Goal: Information Seeking & Learning: Check status

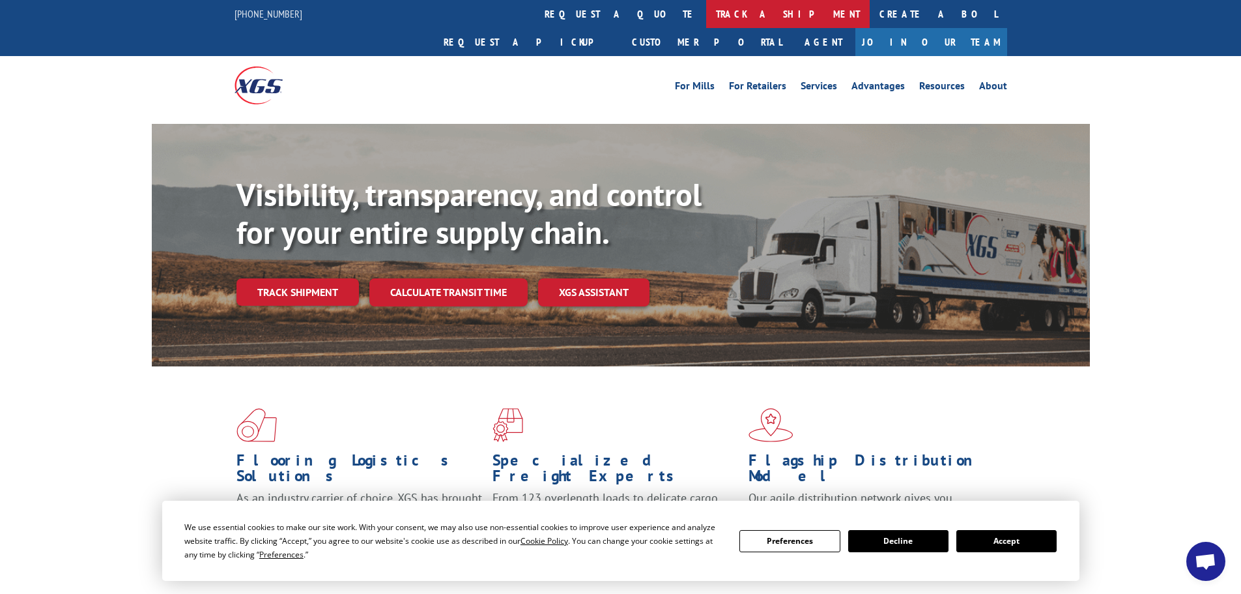
click at [706, 16] on link "track a shipment" at bounding box center [788, 14] width 164 height 28
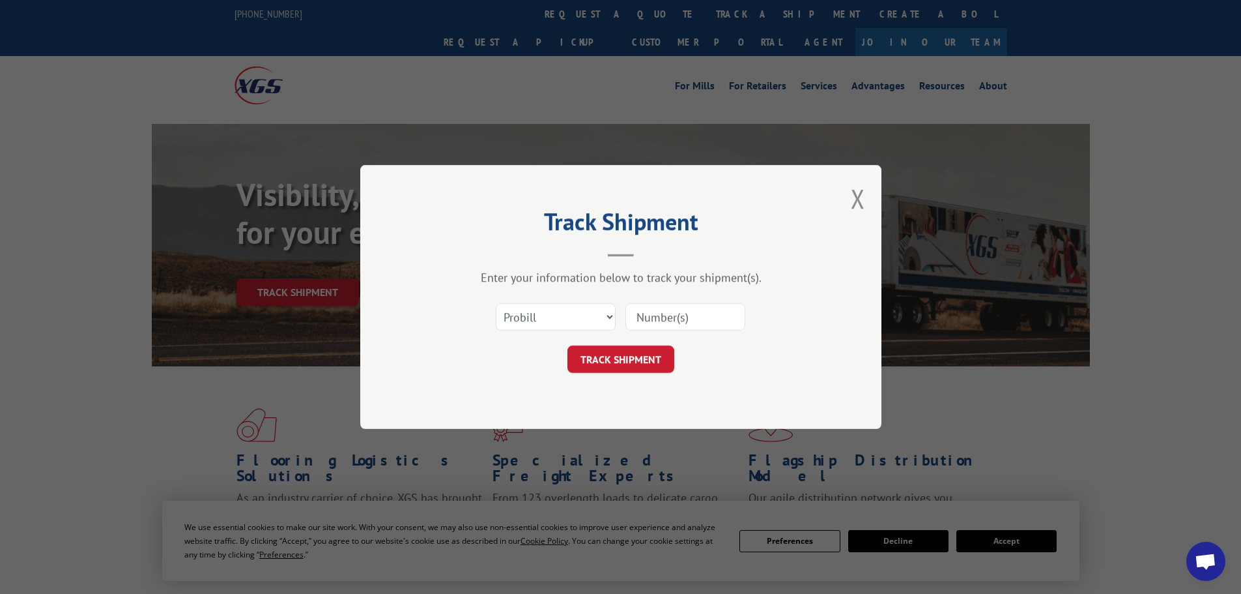
click at [530, 334] on div "Select category... Probill BOL PO" at bounding box center [620, 316] width 391 height 43
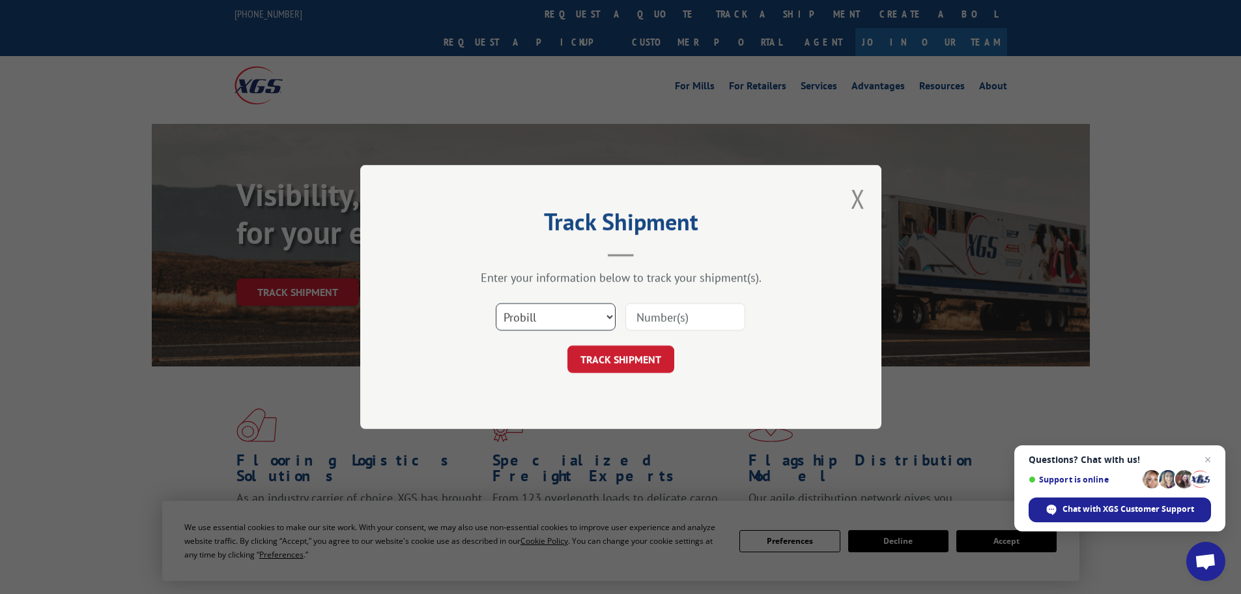
drag, startPoint x: 545, startPoint y: 312, endPoint x: 556, endPoint y: 290, distance: 25.1
click at [548, 315] on select "Select category... Probill BOL PO" at bounding box center [556, 316] width 120 height 27
click at [652, 313] on input at bounding box center [686, 316] width 120 height 27
paste input "018009250904"
type input "018009250904"
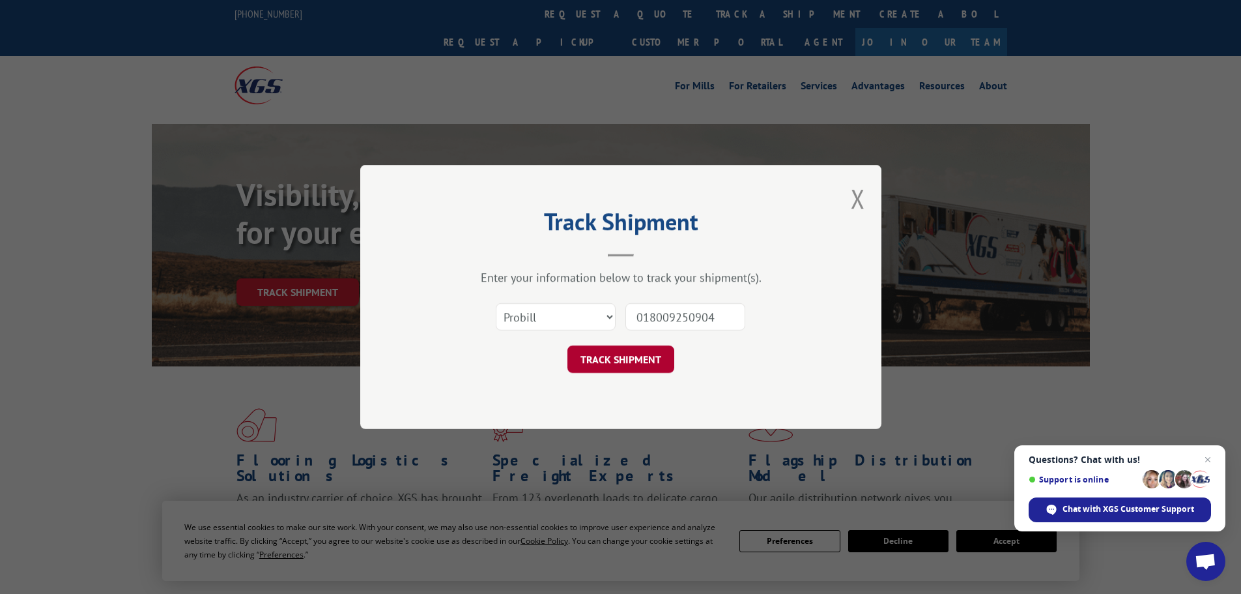
click at [642, 362] on button "TRACK SHIPMENT" at bounding box center [621, 358] width 107 height 27
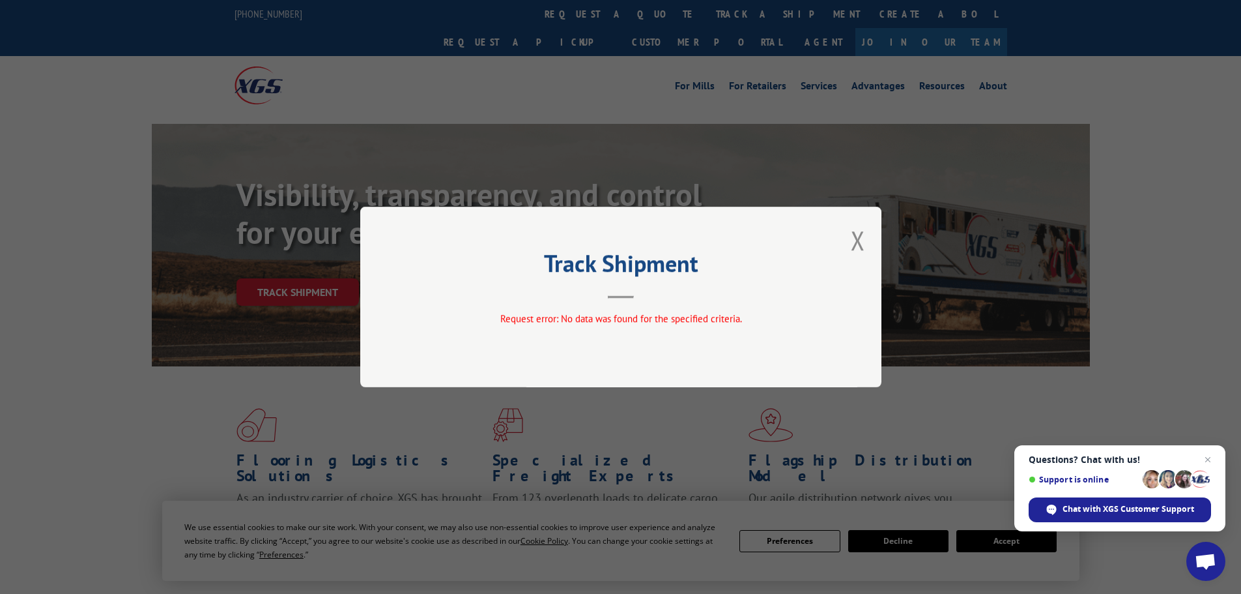
click at [867, 244] on div "Track Shipment Request error: No data was found for the specified criteria." at bounding box center [620, 297] width 521 height 180
click at [854, 242] on button "Close modal" at bounding box center [858, 240] width 14 height 35
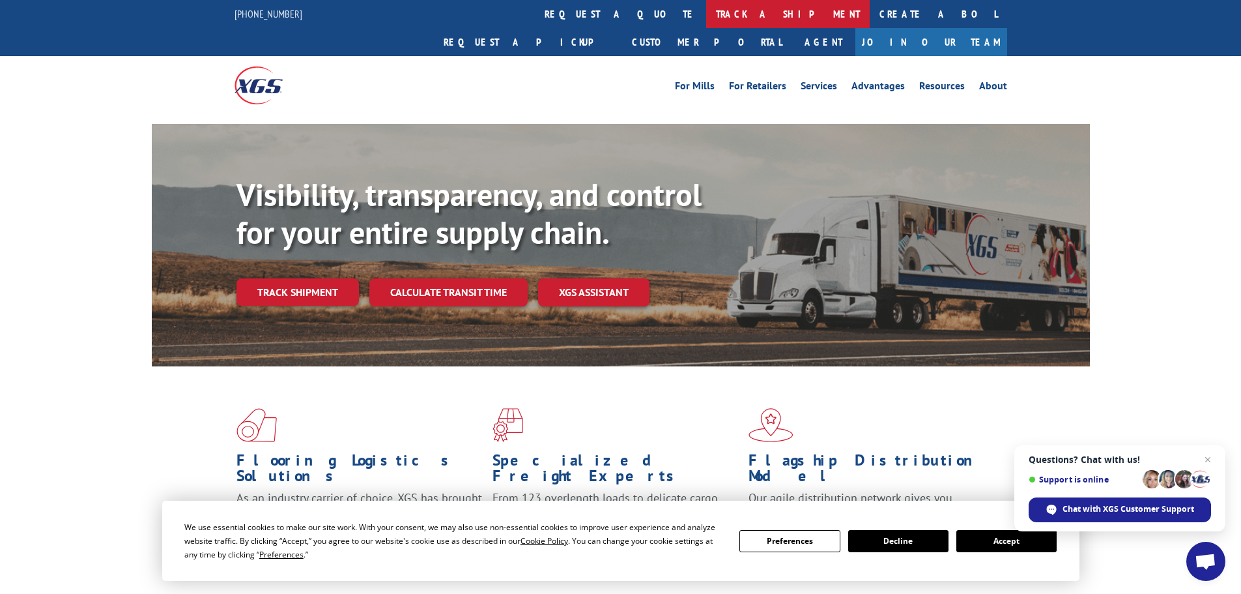
click at [706, 23] on link "track a shipment" at bounding box center [788, 14] width 164 height 28
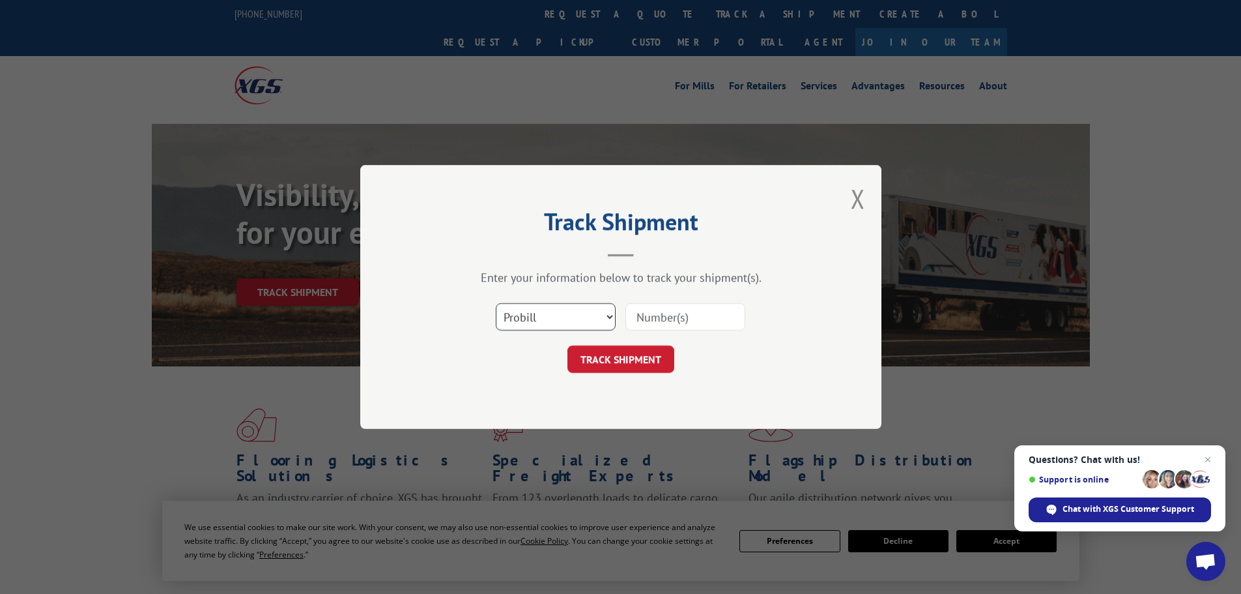
click at [556, 319] on select "Select category... Probill BOL PO" at bounding box center [556, 316] width 120 height 27
select select "bol"
click at [496, 303] on select "Select category... Probill BOL PO" at bounding box center [556, 316] width 120 height 27
click at [647, 314] on input at bounding box center [686, 316] width 120 height 27
paste input "018009250904"
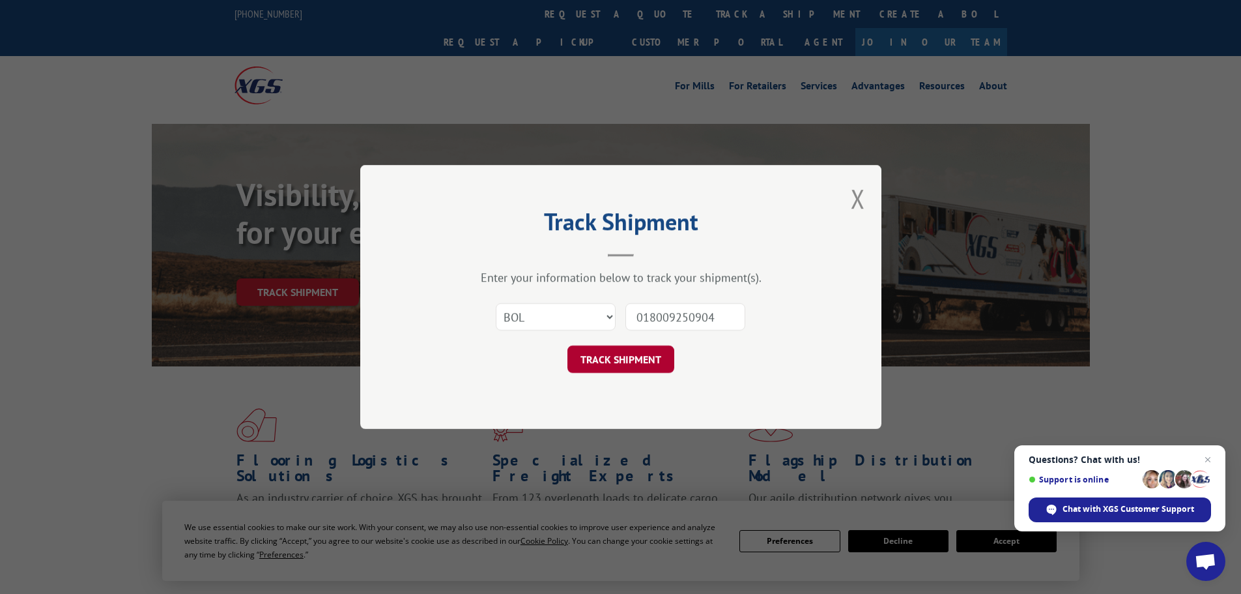
type input "018009250904"
click at [651, 367] on button "TRACK SHIPMENT" at bounding box center [621, 358] width 107 height 27
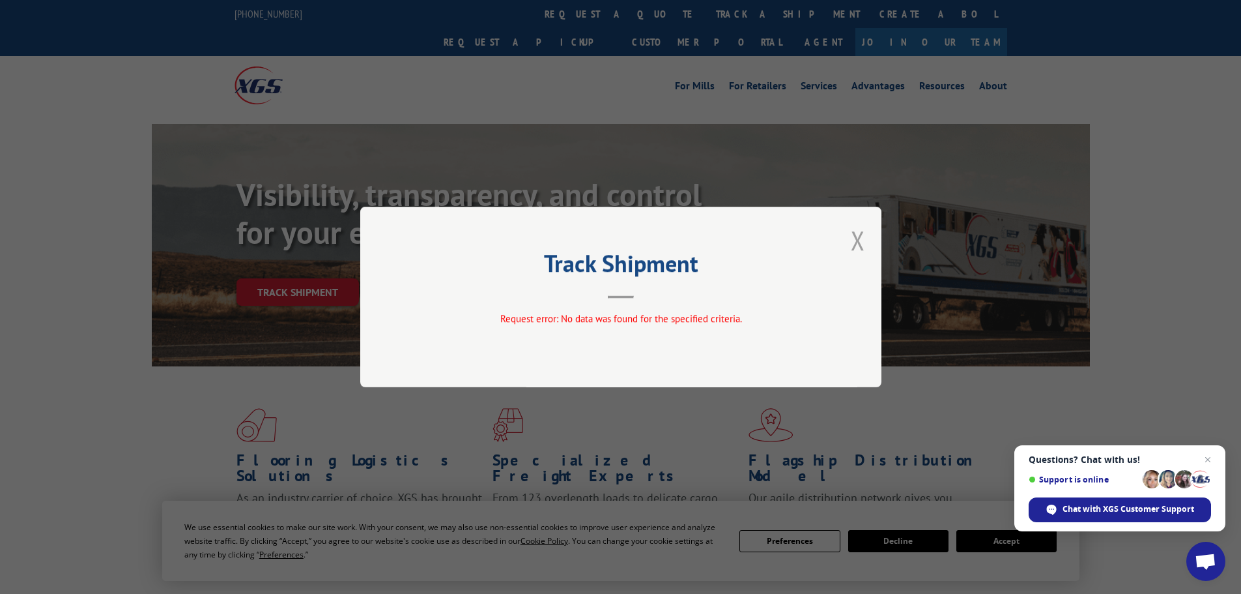
drag, startPoint x: 872, startPoint y: 242, endPoint x: 860, endPoint y: 244, distance: 11.9
click at [861, 244] on div "Track Shipment Request error: No data was found for the specified criteria." at bounding box center [620, 297] width 521 height 180
click at [860, 244] on button "Close modal" at bounding box center [858, 240] width 14 height 35
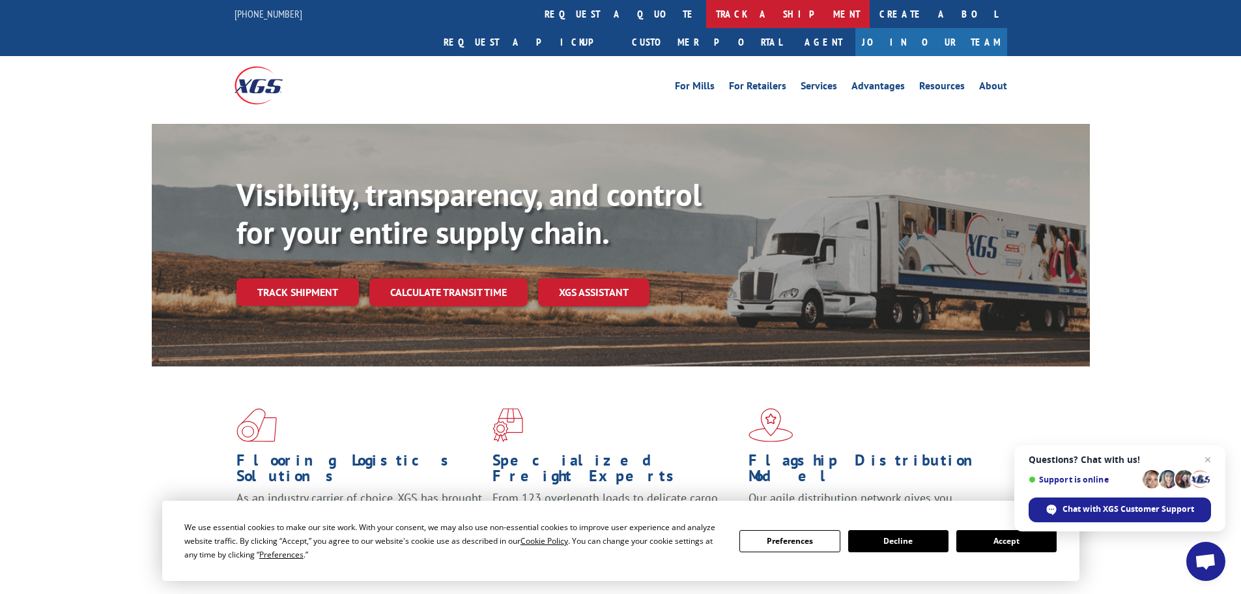
click at [706, 7] on link "track a shipment" at bounding box center [788, 14] width 164 height 28
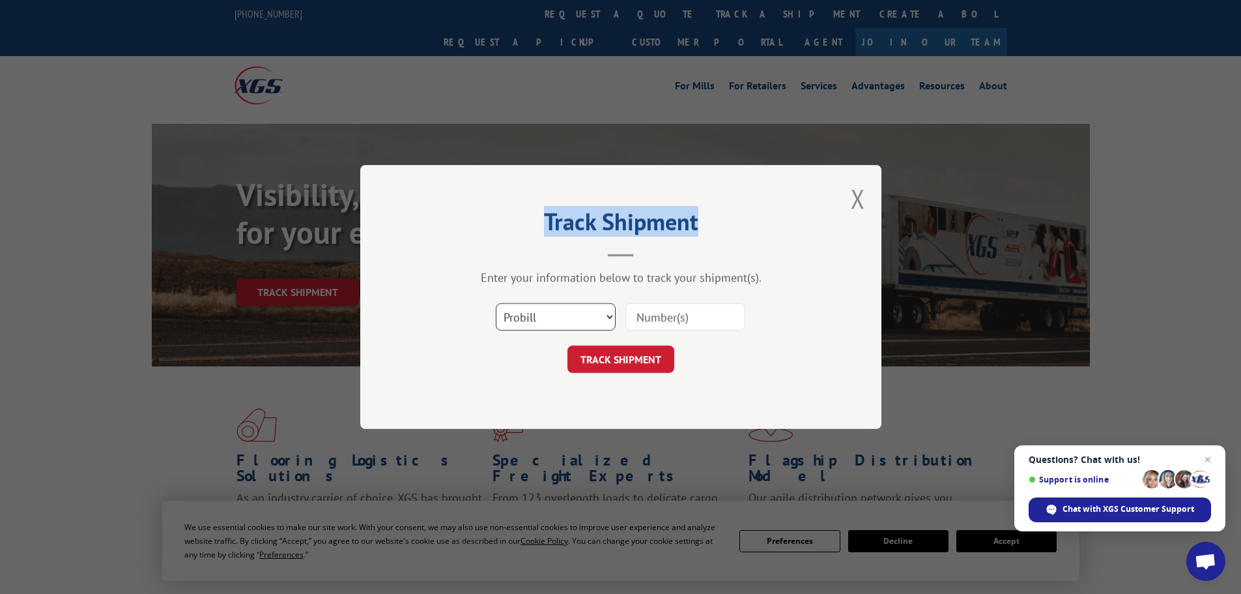
click at [540, 330] on select "Select category... Probill BOL PO" at bounding box center [556, 316] width 120 height 27
select select "po"
click at [496, 303] on select "Select category... Probill BOL PO" at bounding box center [556, 316] width 120 height 27
paste input "28531768"
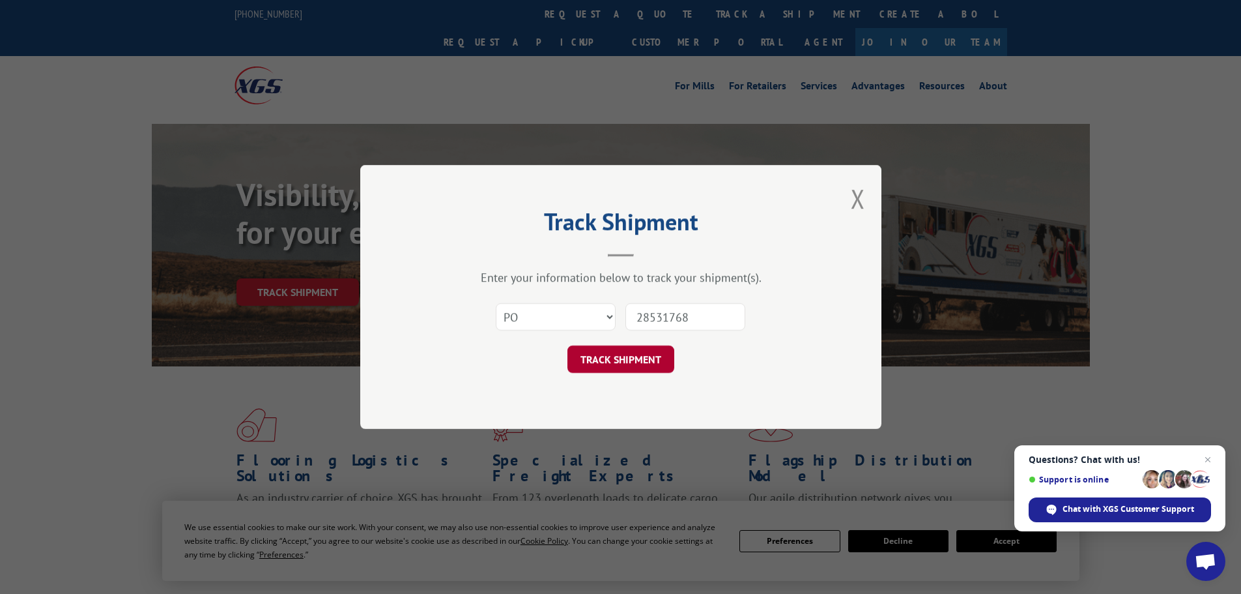
type input "28531768"
click at [654, 356] on button "TRACK SHIPMENT" at bounding box center [621, 358] width 107 height 27
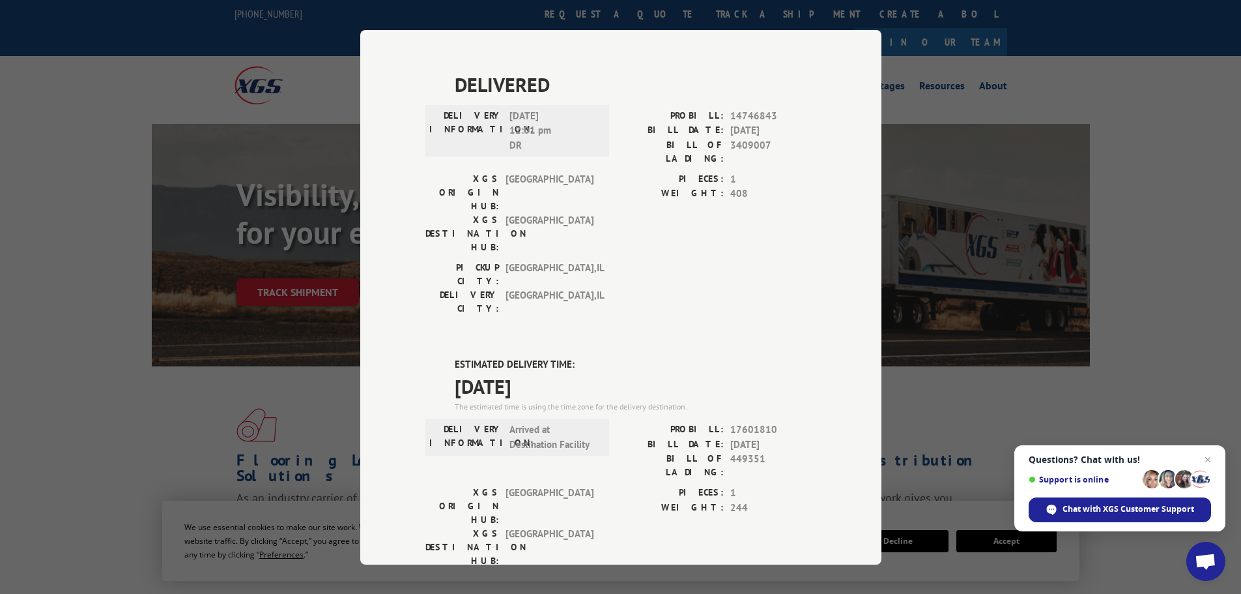
scroll to position [391, 0]
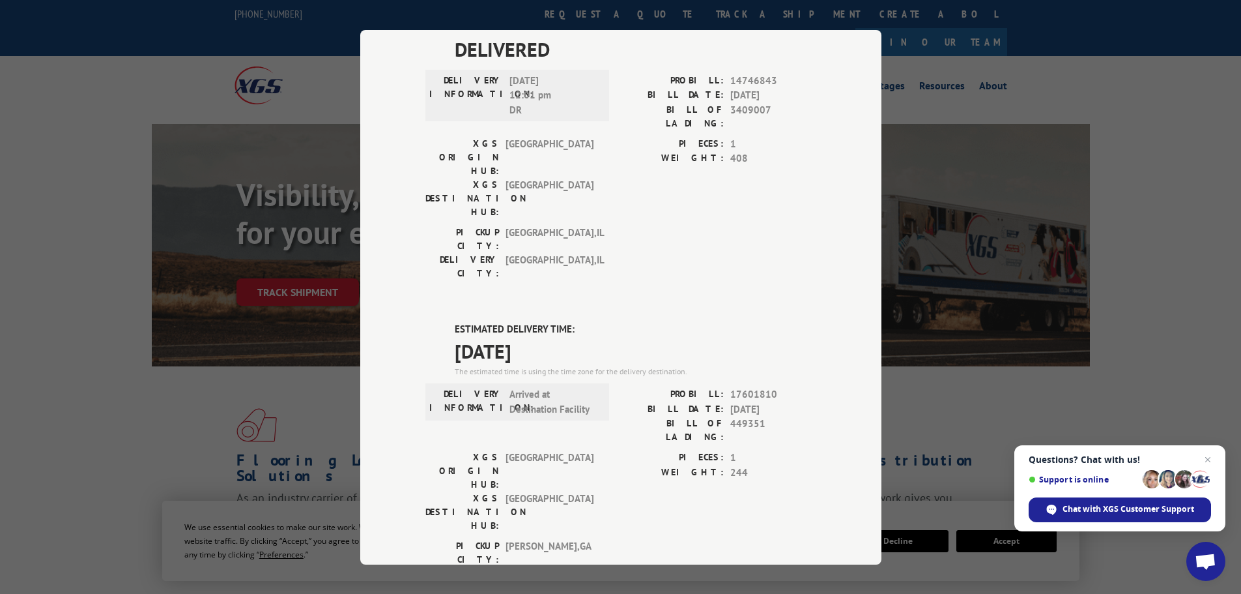
drag, startPoint x: 570, startPoint y: 209, endPoint x: 418, endPoint y: 192, distance: 152.8
click at [418, 192] on div "Track Shipment DELIVERED DELIVERY INFORMATION: PROBILL: 10166339 BILL DATE: [DA…" at bounding box center [620, 297] width 521 height 534
copy div "ESTIMATED DELIVERY TIME: [DATE]"
